Goal: Transaction & Acquisition: Book appointment/travel/reservation

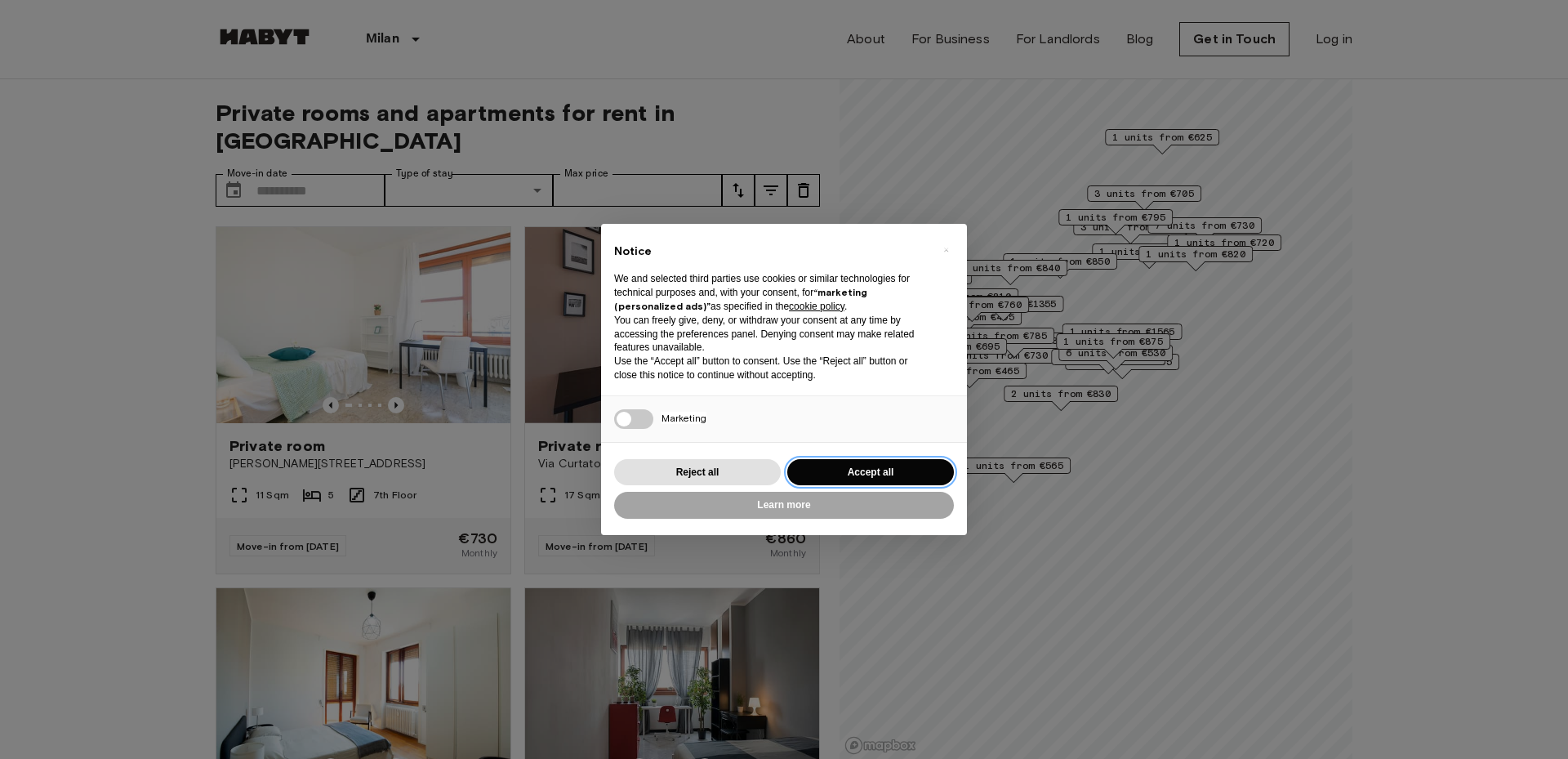
click at [842, 476] on button "Accept all" at bounding box center [870, 473] width 166 height 27
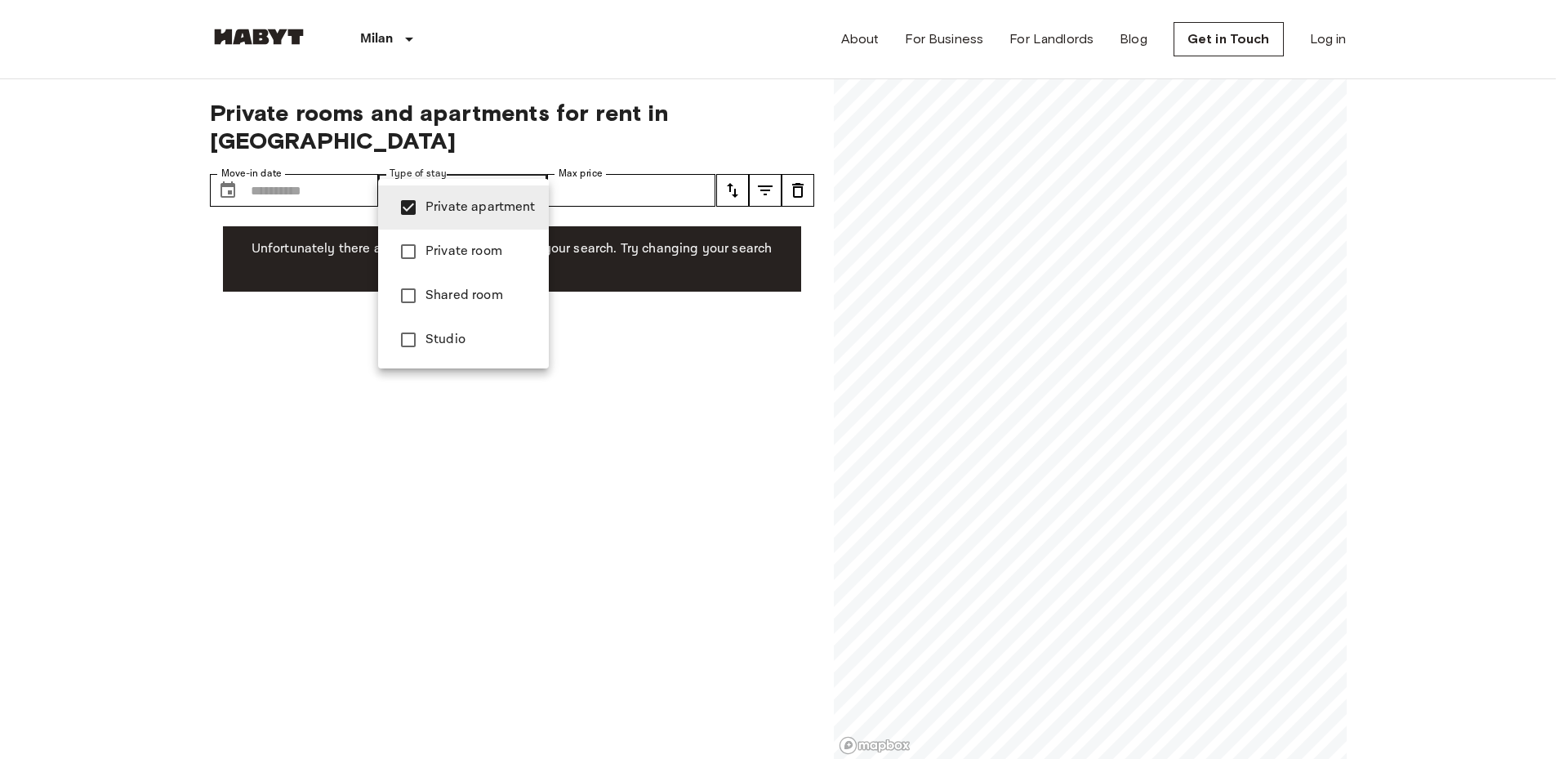
type input "**********"
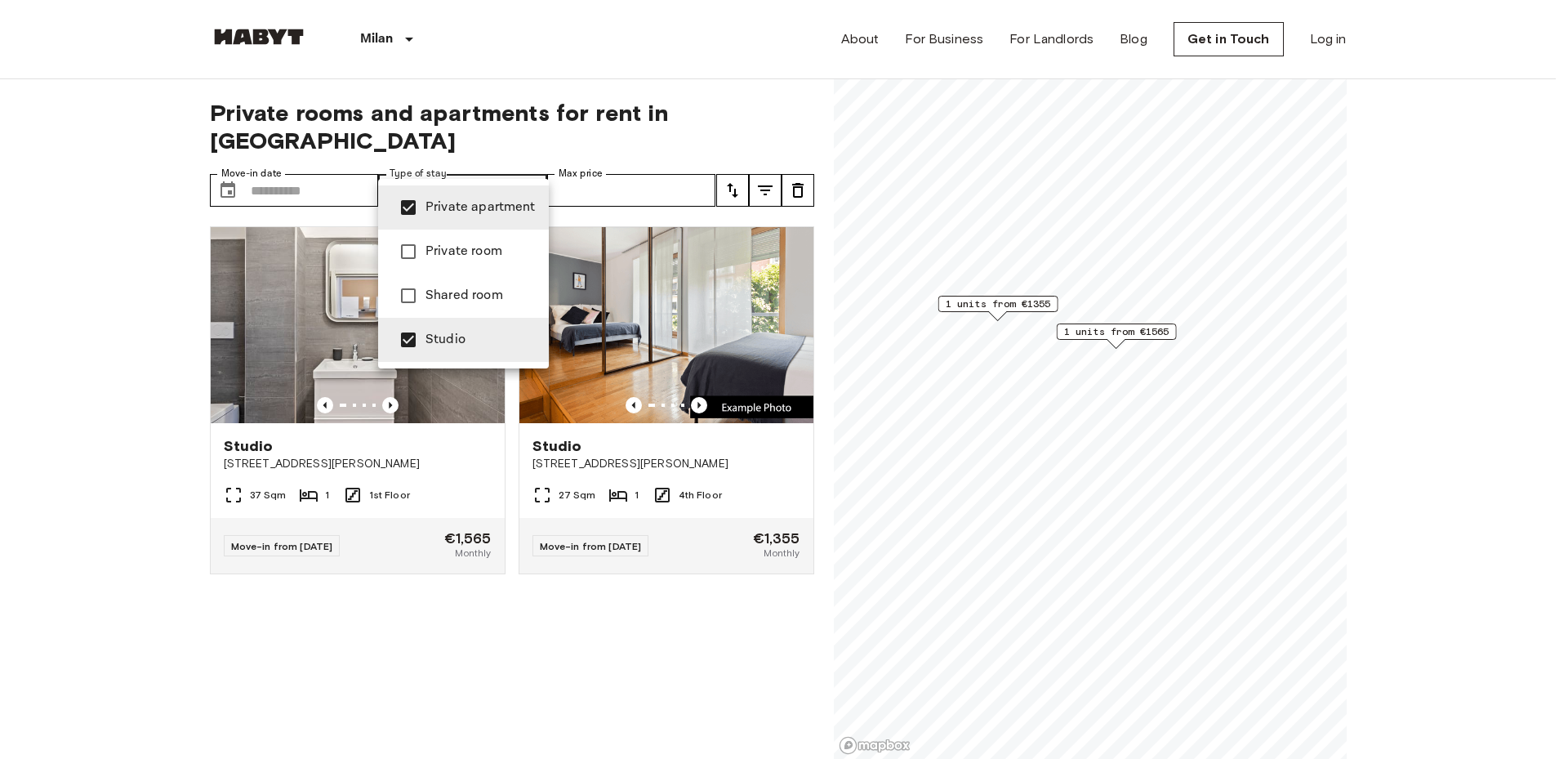
click at [329, 585] on div at bounding box center [784, 380] width 1568 height 759
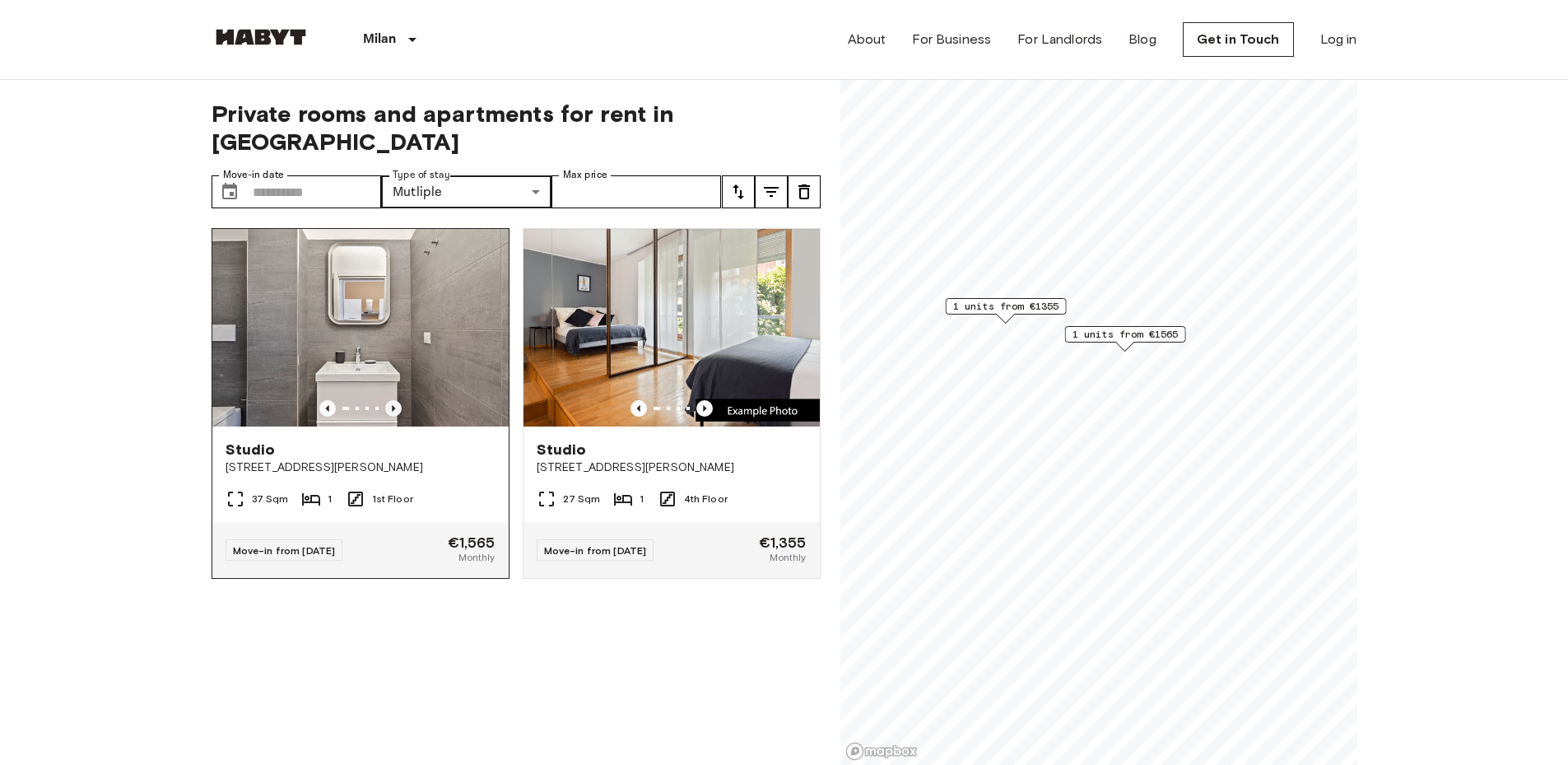
click at [392, 405] on icon "Previous image" at bounding box center [393, 408] width 3 height 7
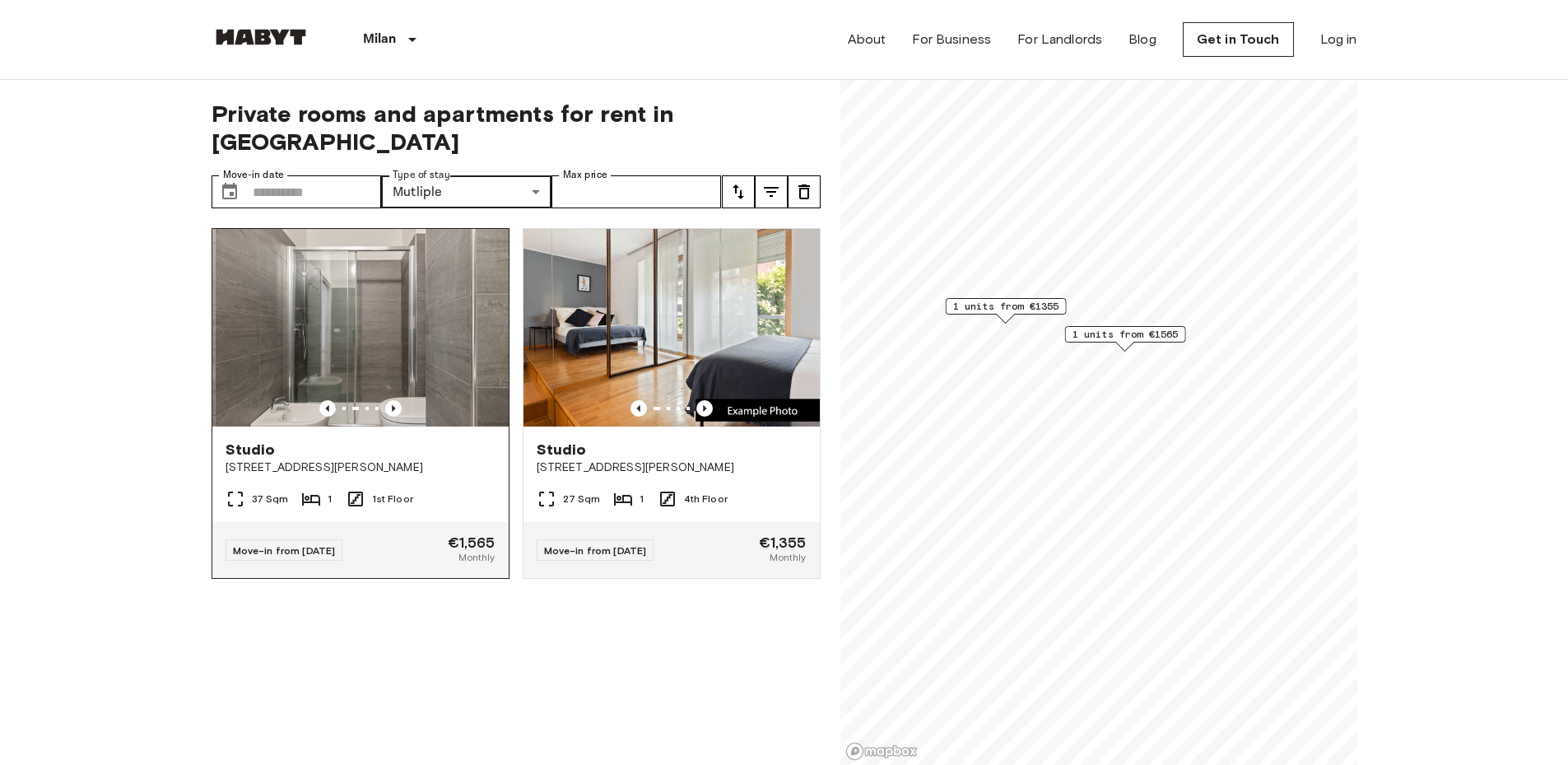
click at [375, 311] on img at bounding box center [363, 327] width 296 height 197
click at [623, 292] on img at bounding box center [672, 327] width 296 height 197
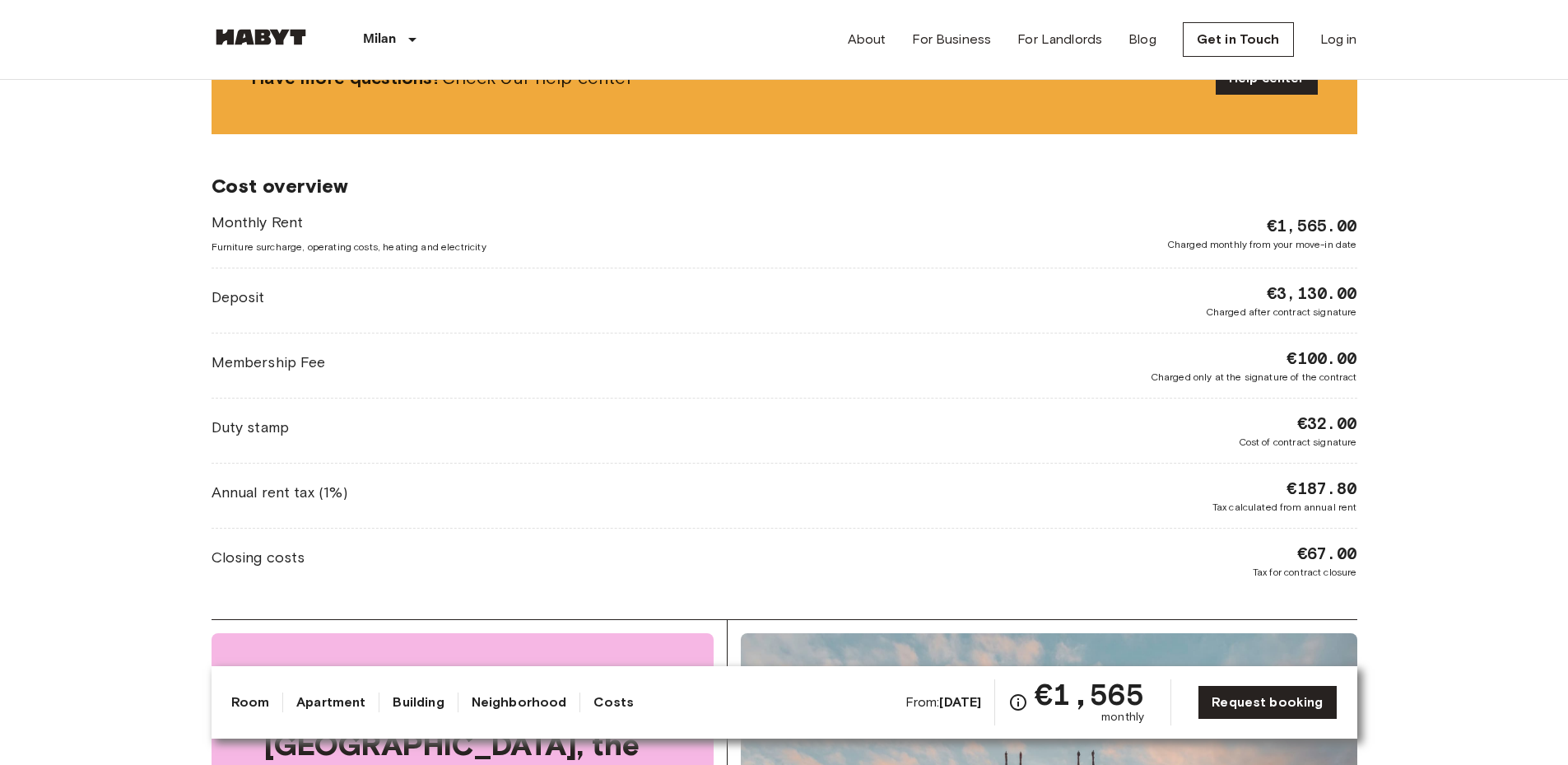
scroll to position [856, 0]
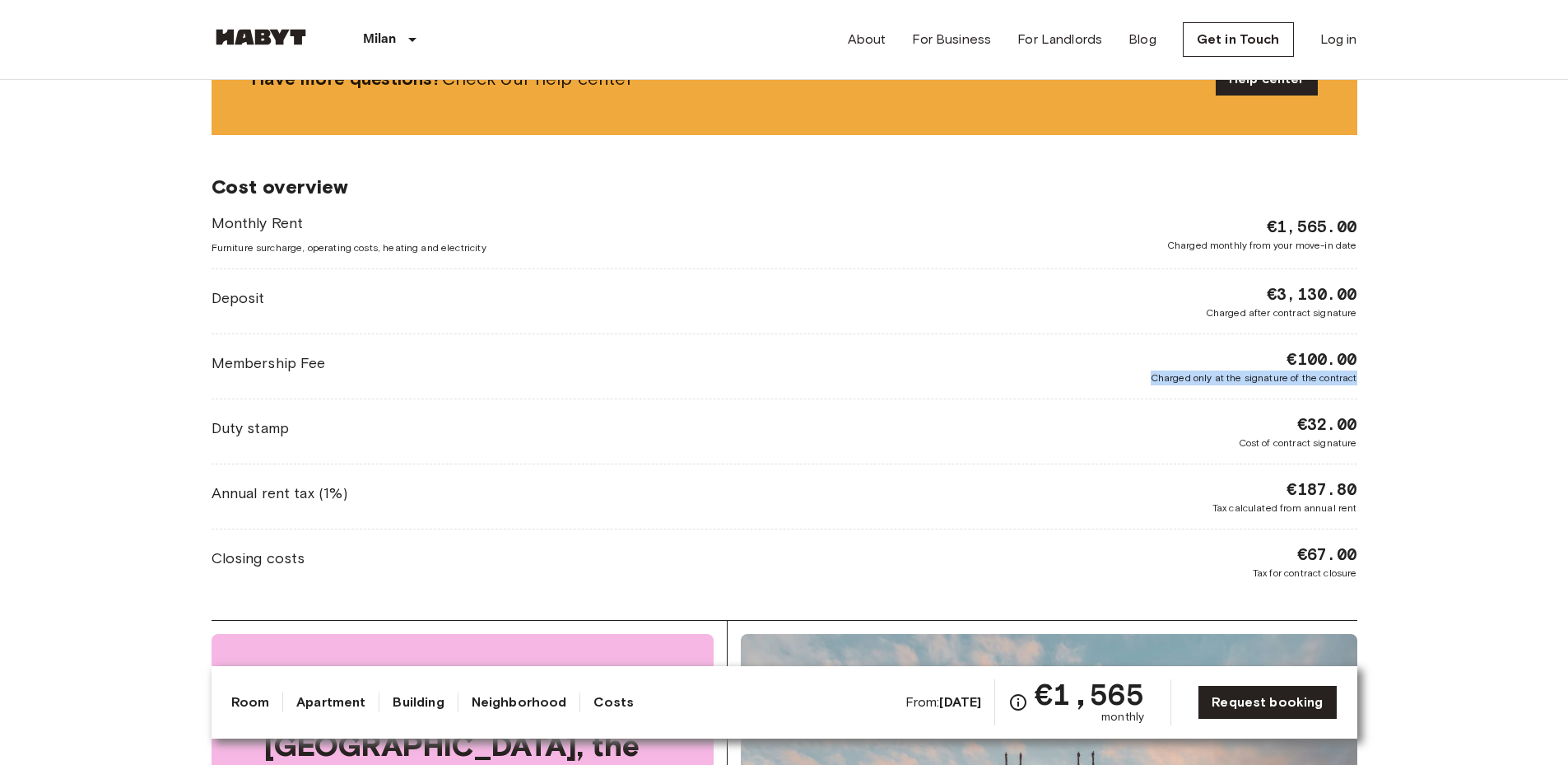
drag, startPoint x: 1151, startPoint y: 377, endPoint x: 1357, endPoint y: 378, distance: 206.0
click at [1357, 378] on span "Charged only at the signature of the contract" at bounding box center [1254, 378] width 207 height 15
drag, startPoint x: 1213, startPoint y: 511, endPoint x: 1365, endPoint y: 508, distance: 152.0
click at [1365, 508] on div "[GEOGRAPHIC_DATA] [GEOGRAPHIC_DATA] [GEOGRAPHIC_DATA] Studio Studio From [DATE]…" at bounding box center [784, 673] width 1186 height 2899
drag, startPoint x: 1253, startPoint y: 578, endPoint x: 1370, endPoint y: 584, distance: 117.2
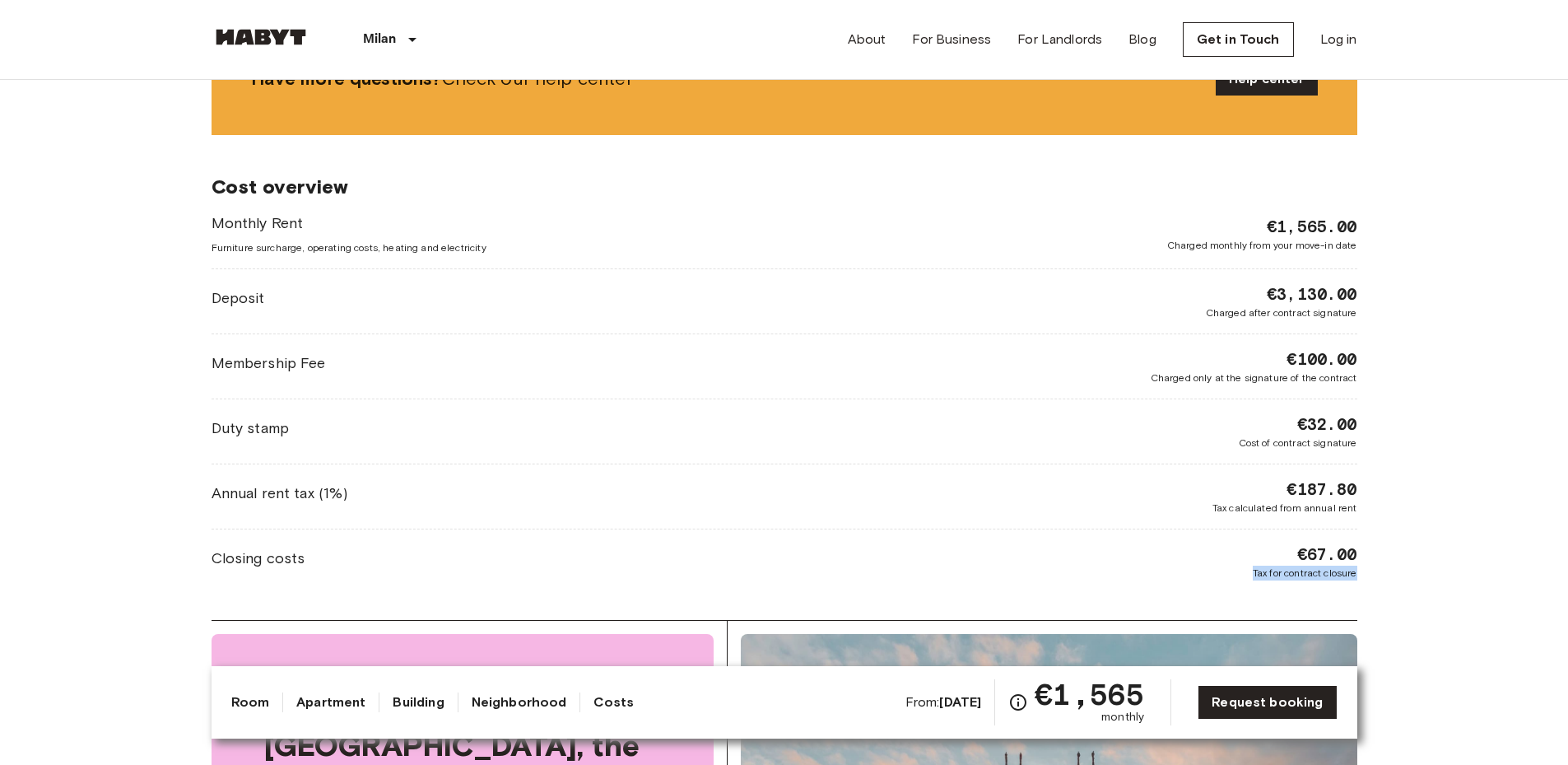
click at [1370, 584] on div "[GEOGRAPHIC_DATA] [GEOGRAPHIC_DATA] [GEOGRAPHIC_DATA] Studio Studio From [DATE]…" at bounding box center [784, 673] width 1186 height 2899
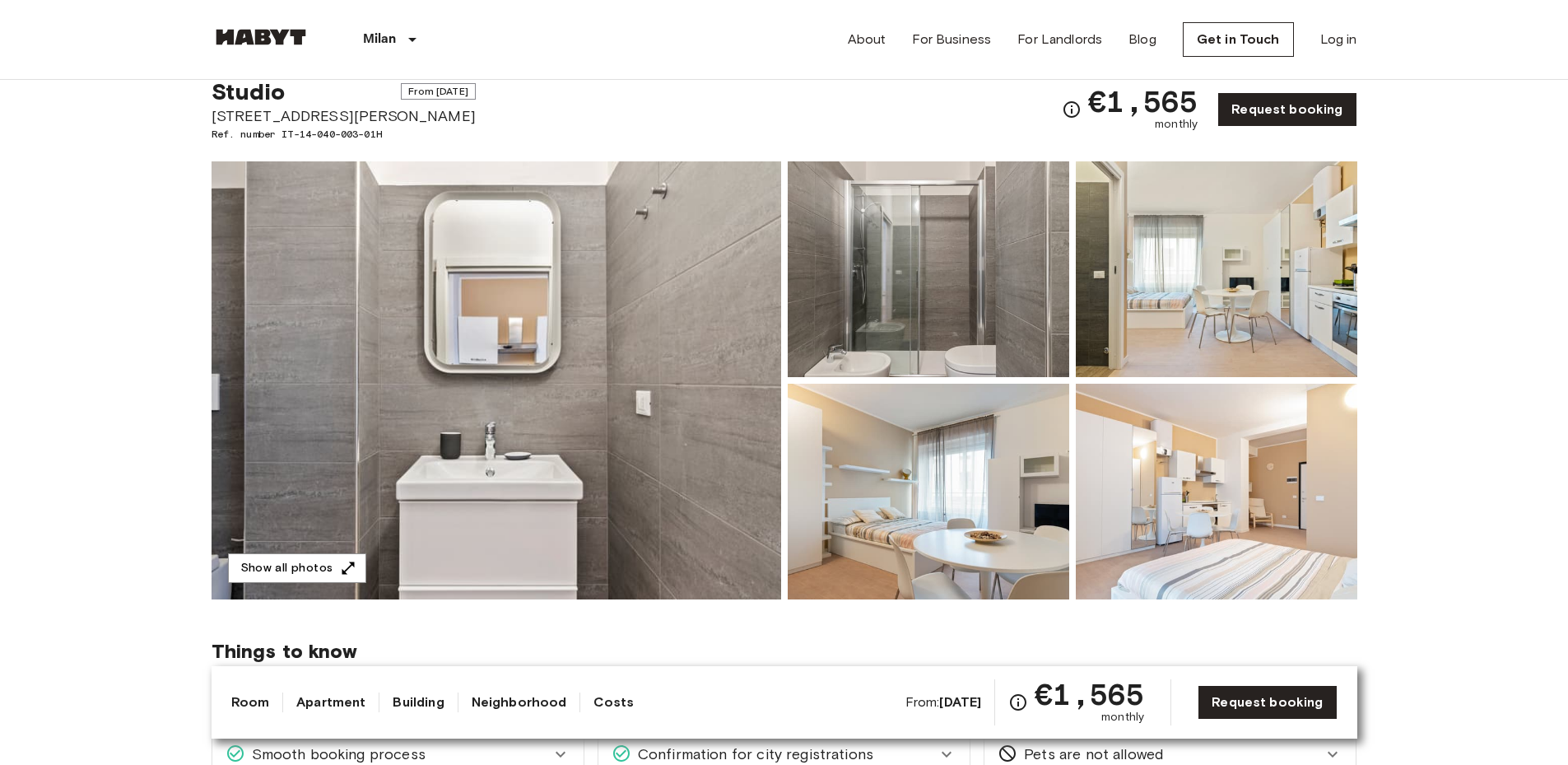
scroll to position [0, 0]
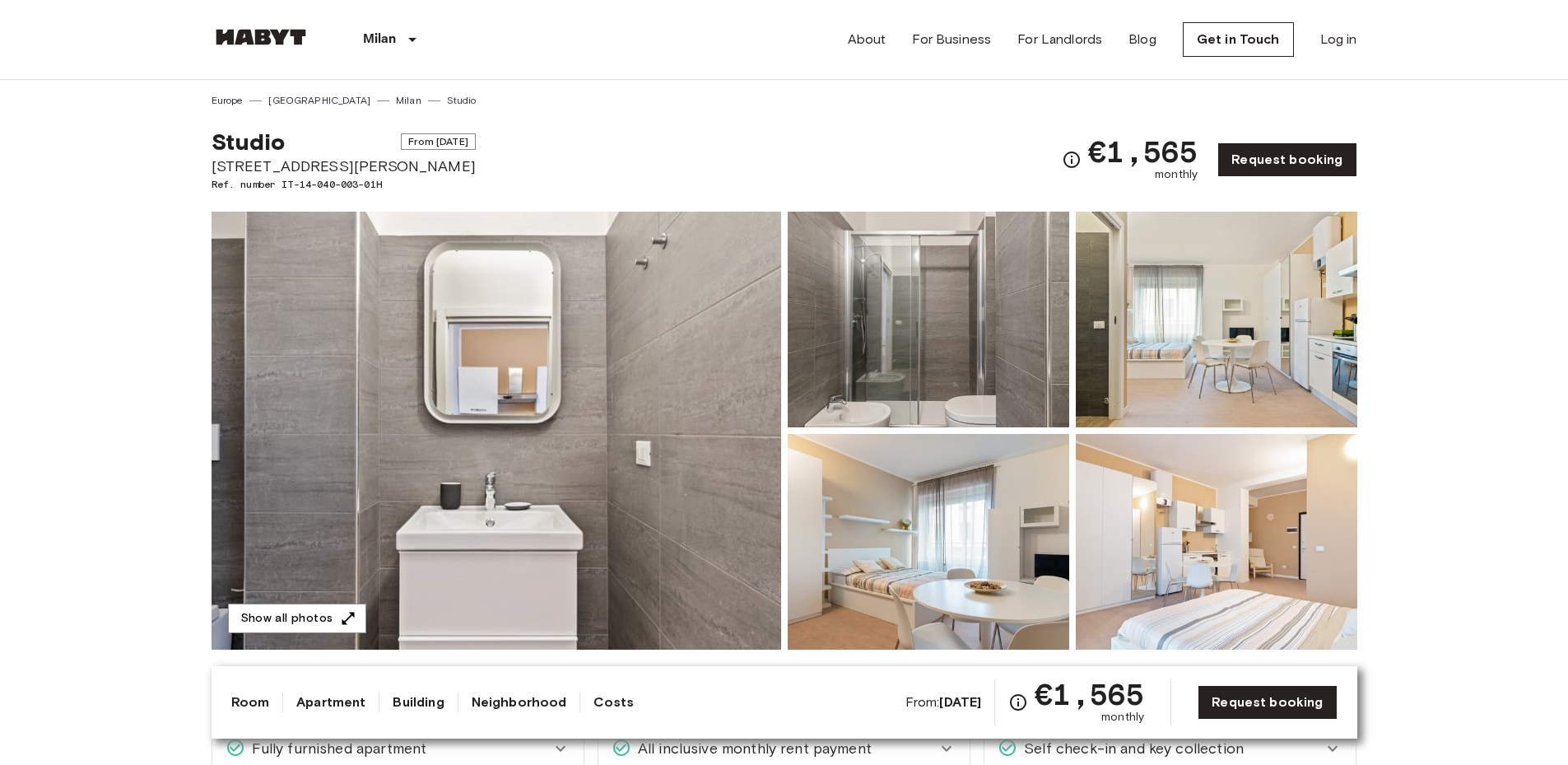
click at [668, 321] on img at bounding box center [496, 431] width 570 height 438
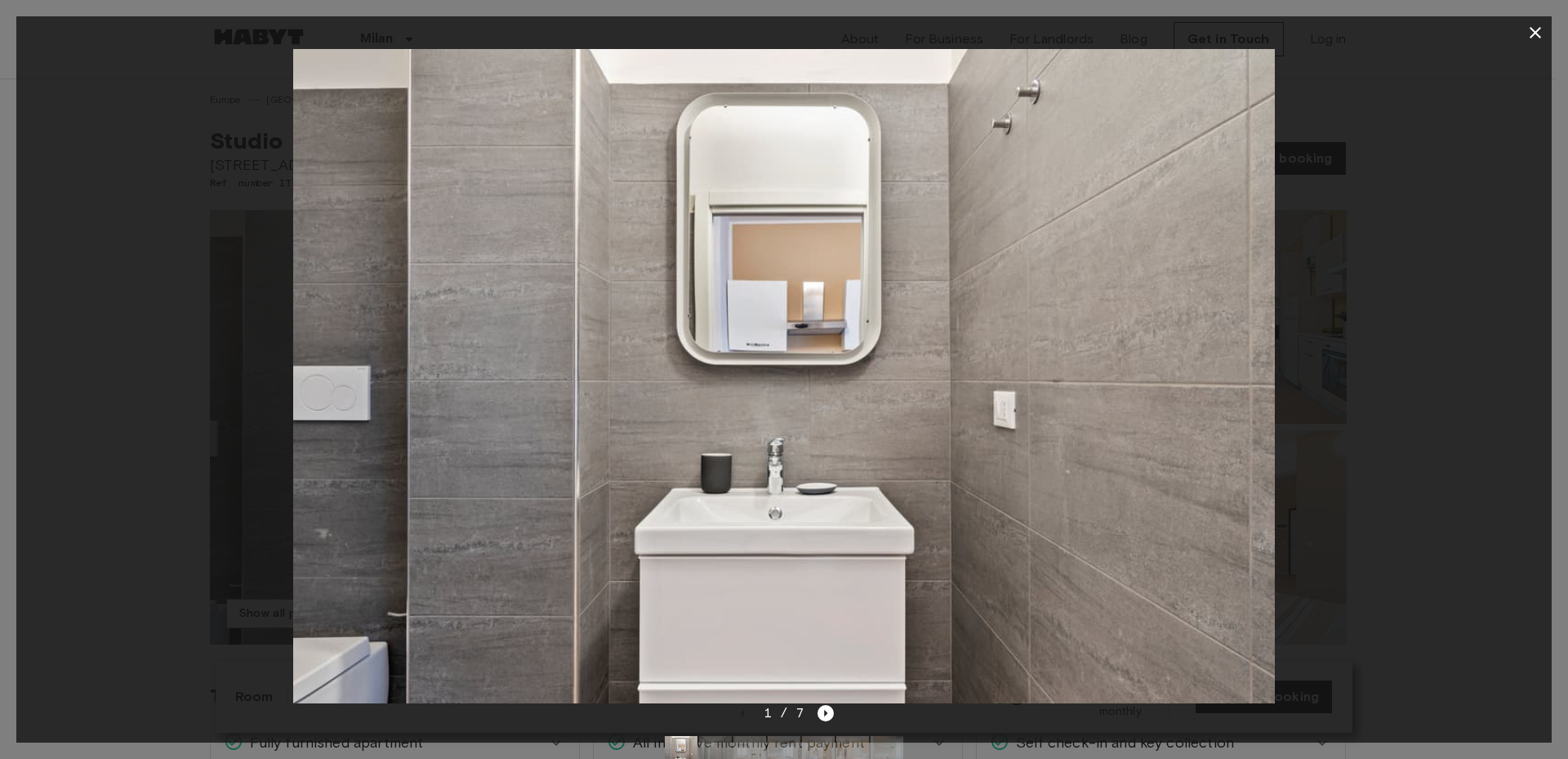
click at [1539, 37] on icon "button" at bounding box center [1535, 33] width 12 height 12
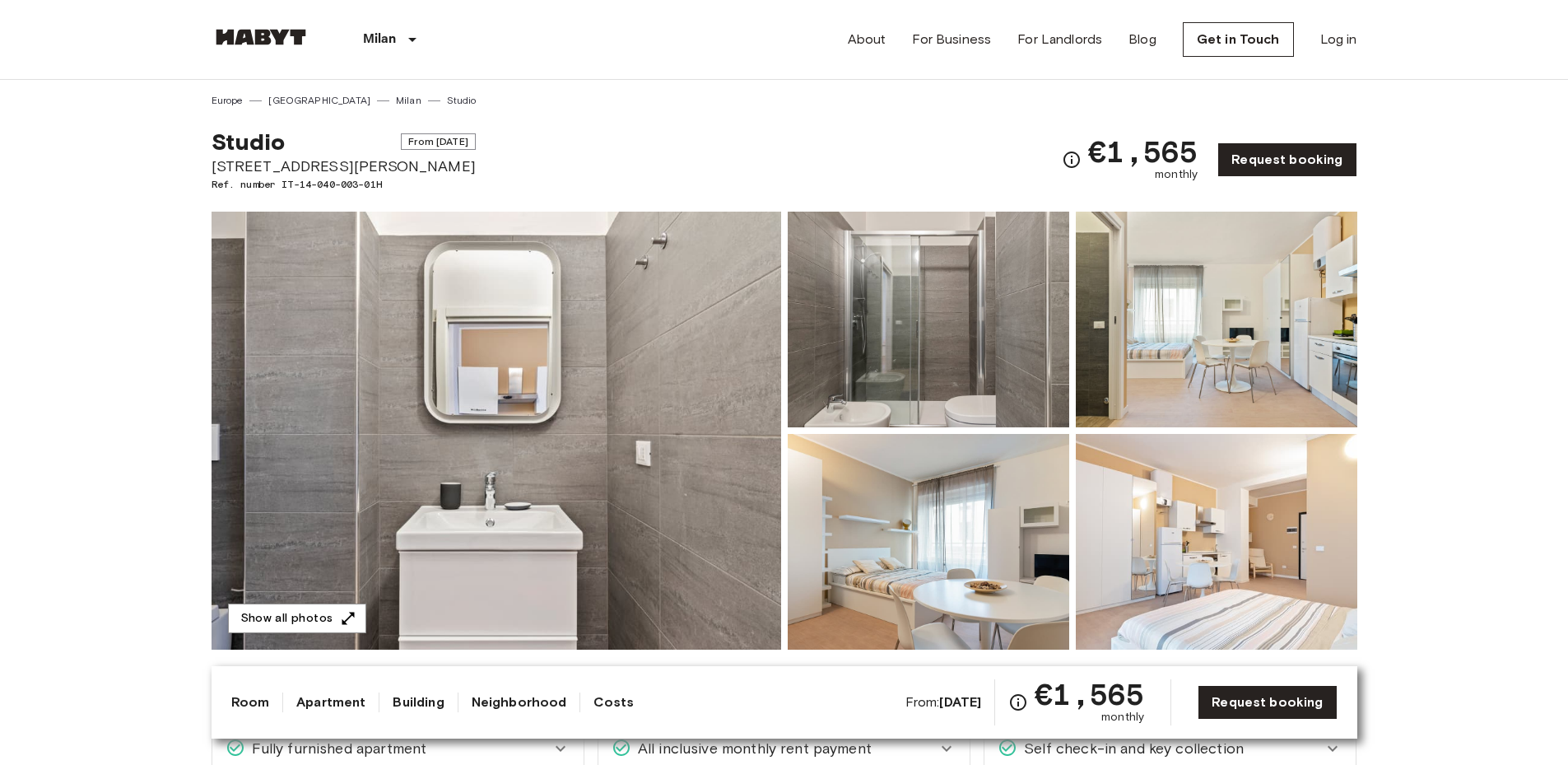
click at [320, 172] on span "[STREET_ADDRESS][PERSON_NAME]" at bounding box center [343, 167] width 264 height 22
click at [385, 401] on img at bounding box center [496, 431] width 570 height 438
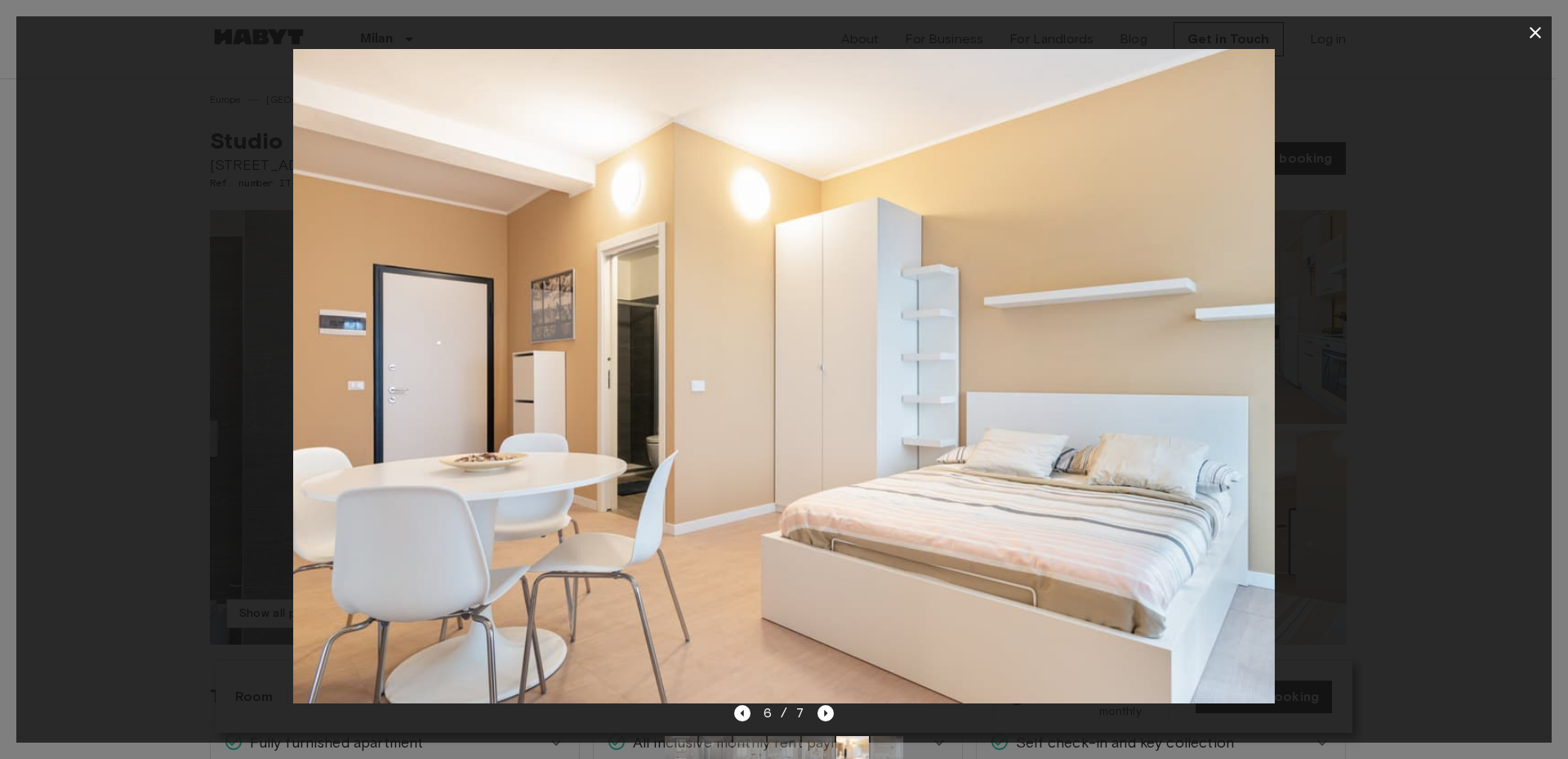
click at [1530, 30] on icon "button" at bounding box center [1535, 33] width 19 height 19
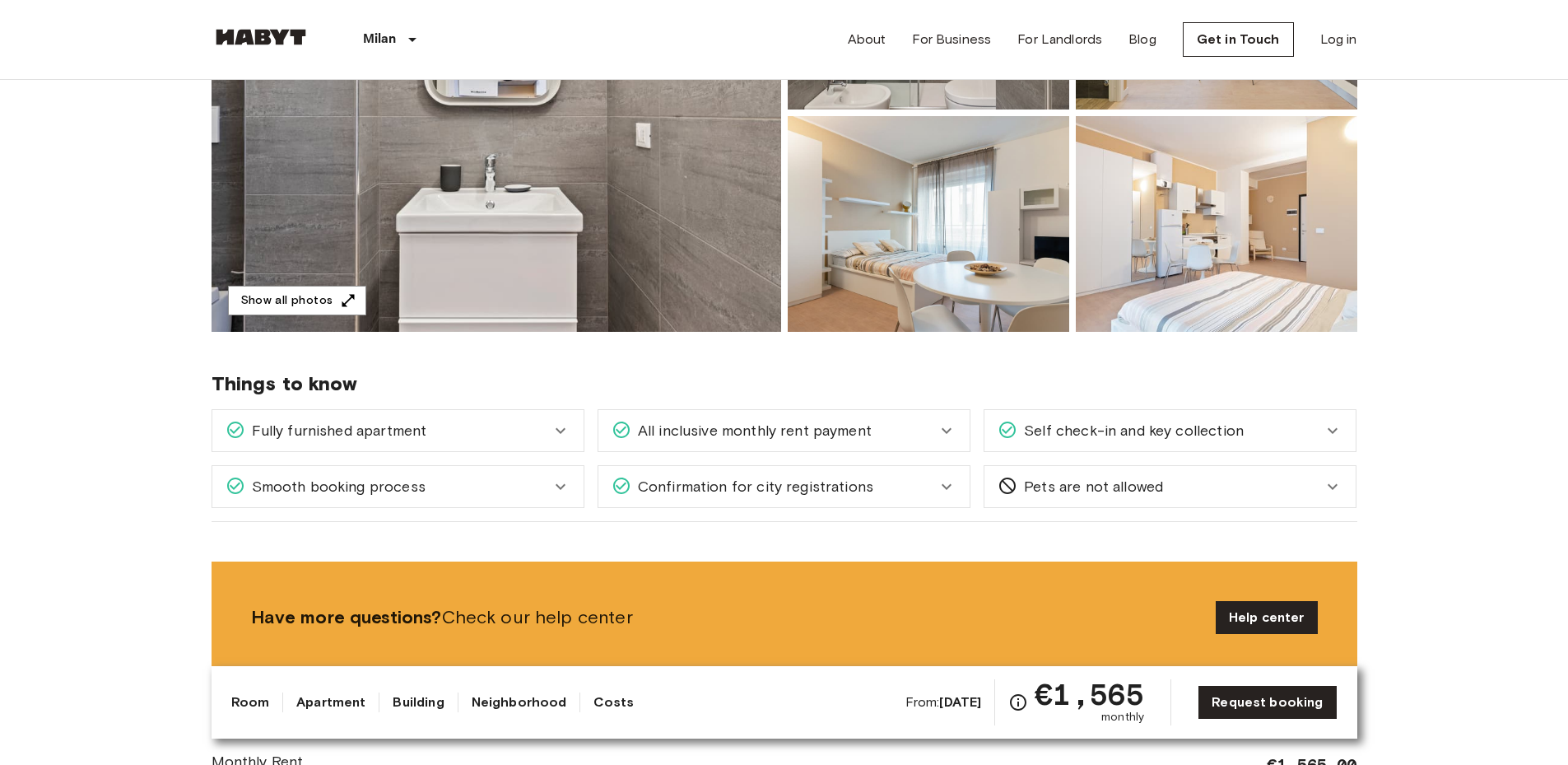
scroll to position [320, 0]
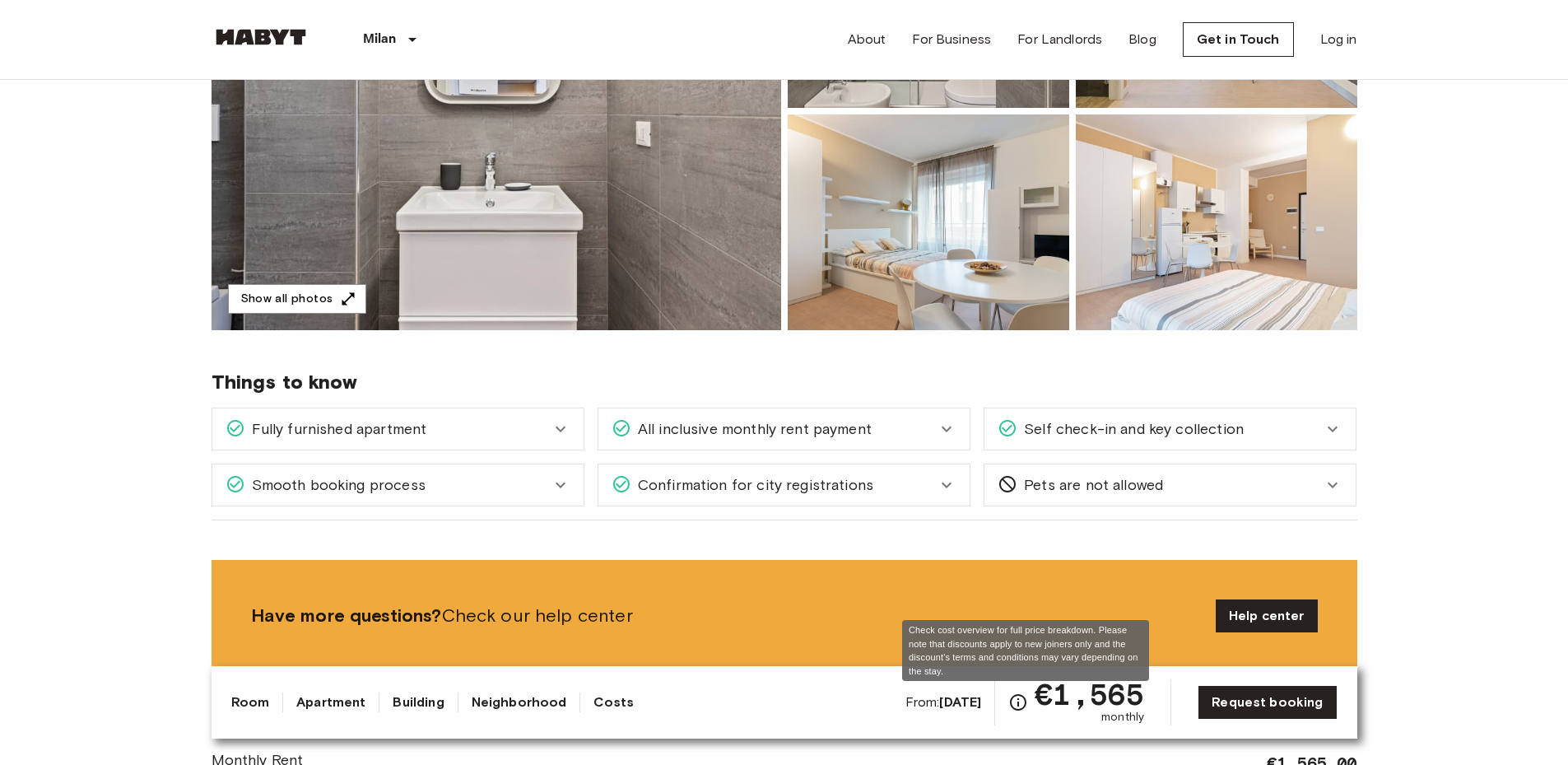
click at [1022, 702] on icon "Check cost overview for full price breakdown. Please note that discounts apply …" at bounding box center [1018, 702] width 20 height 20
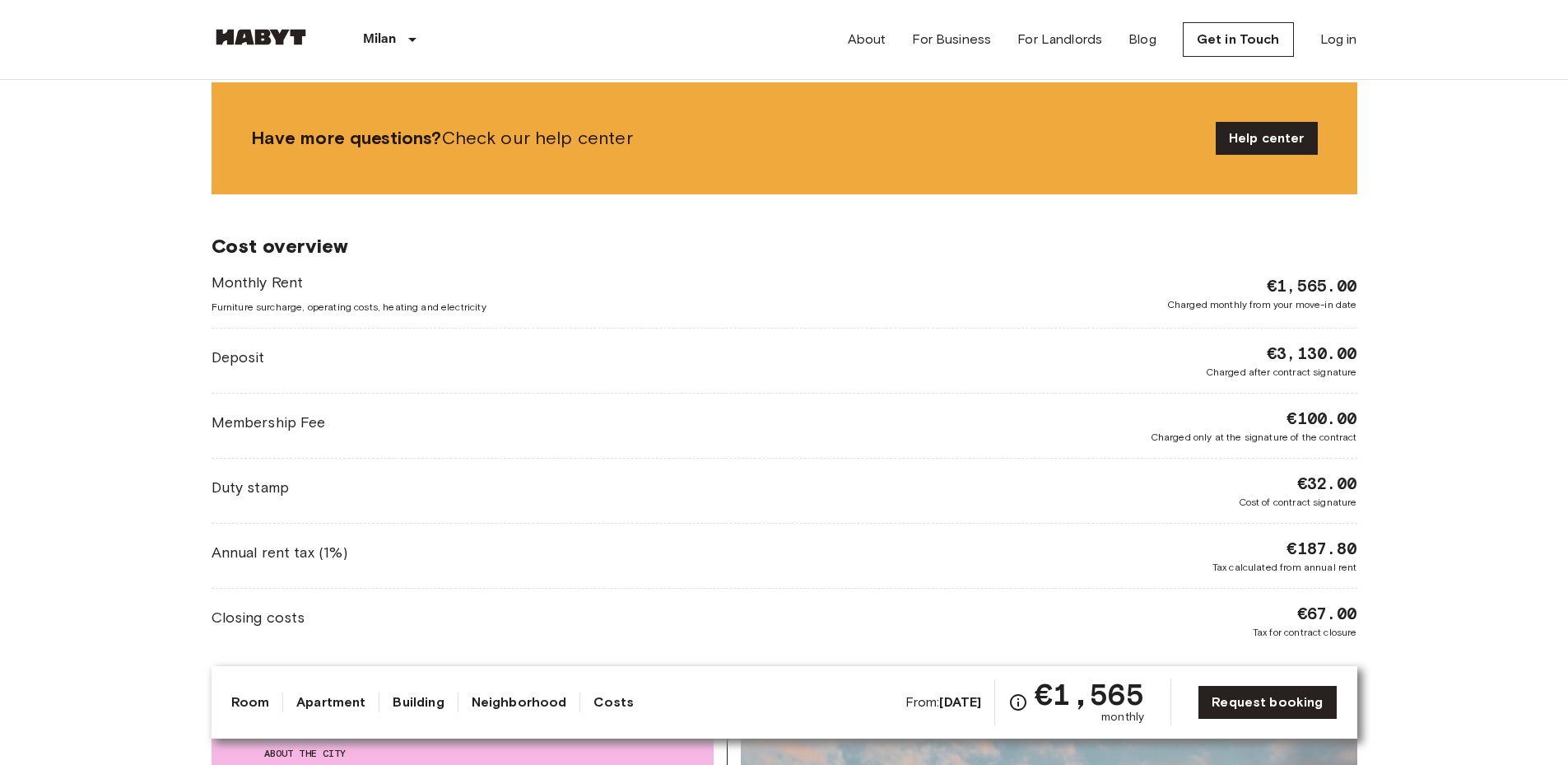
scroll to position [797, 0]
click at [448, 310] on span "Furniture surcharge, operating costs, heating and electricity" at bounding box center [349, 306] width 275 height 15
click at [1111, 308] on div "Monthly Rent Furniture surcharge, operating costs, heating and electricity €1,5…" at bounding box center [784, 292] width 1146 height 43
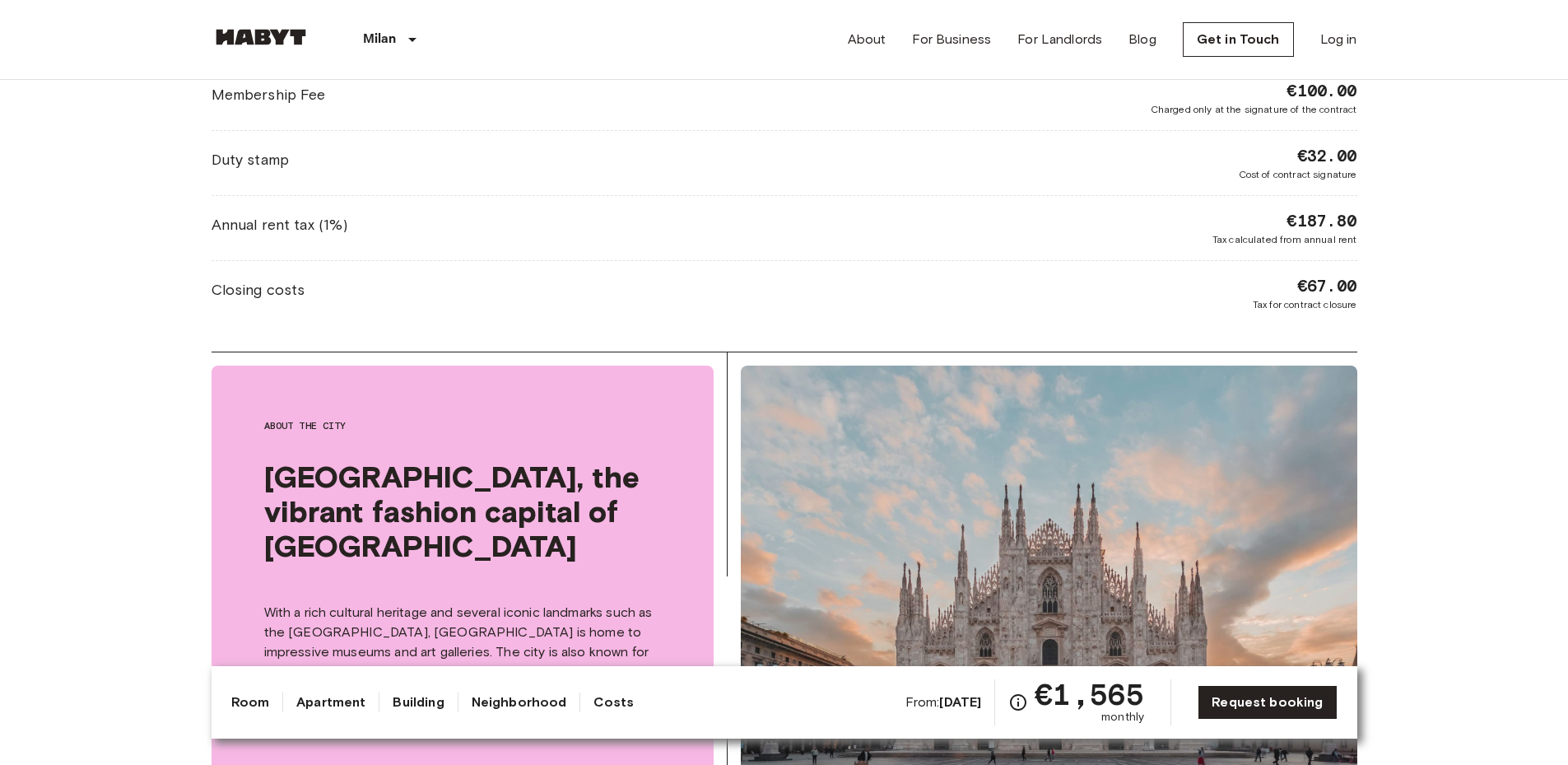
scroll to position [1124, 0]
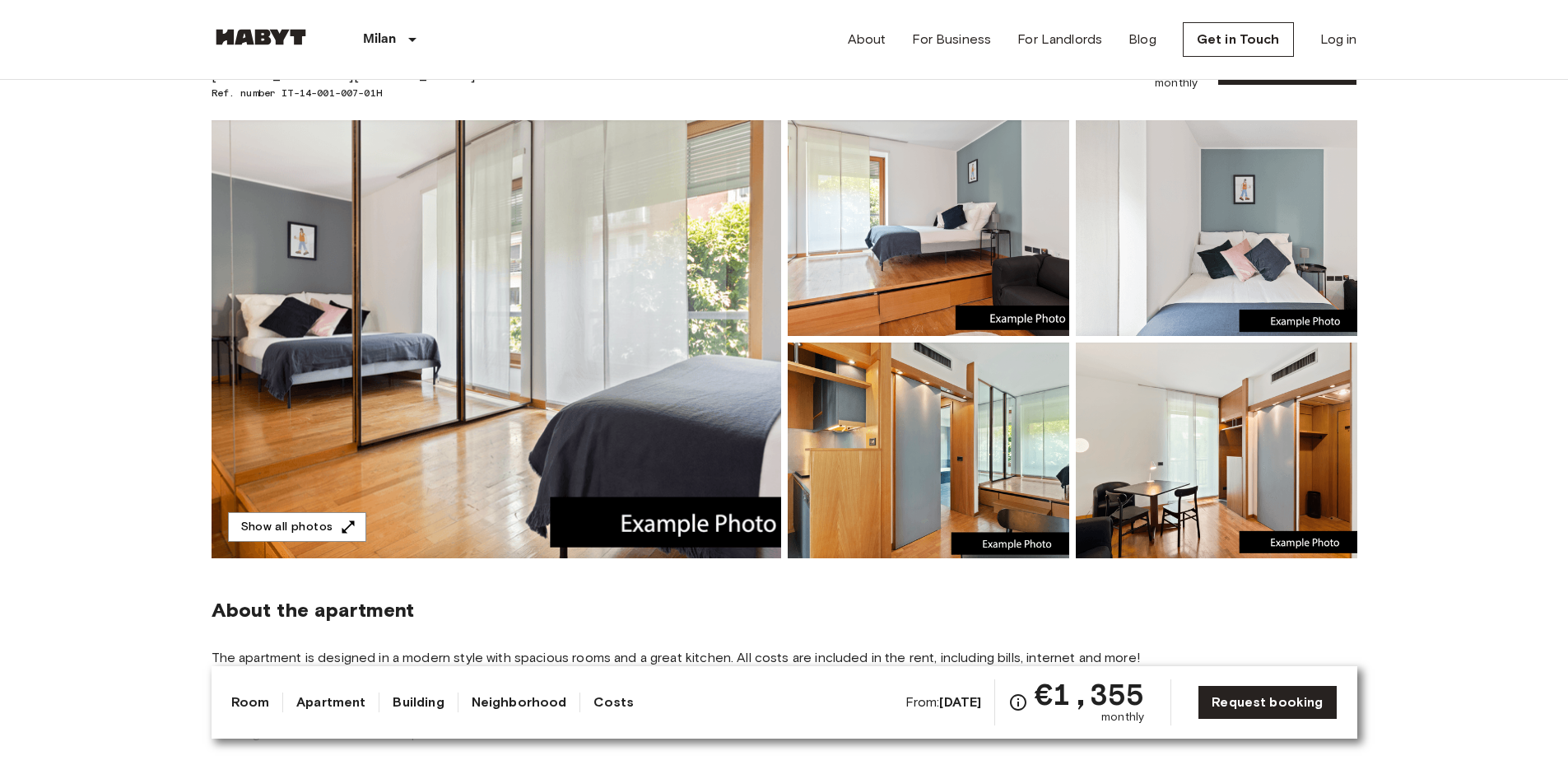
scroll to position [111, 0]
